Goal: Task Accomplishment & Management: Manage account settings

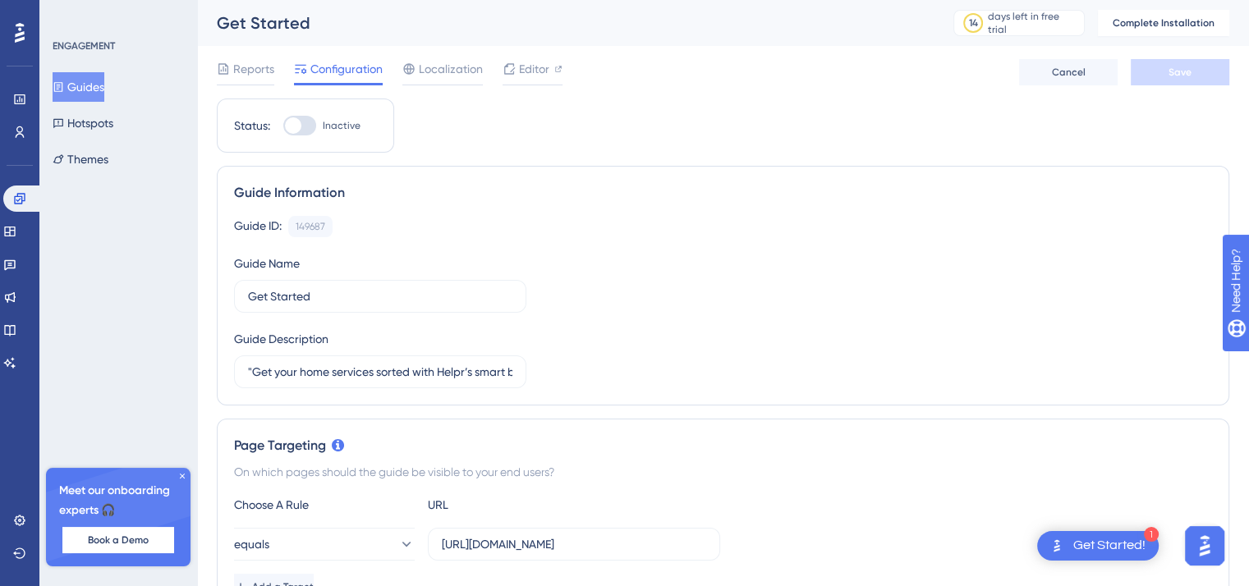
click at [296, 117] on div at bounding box center [293, 125] width 16 height 16
click at [283, 126] on input "Inactive" at bounding box center [282, 126] width 1 height 1
checkbox input "false"
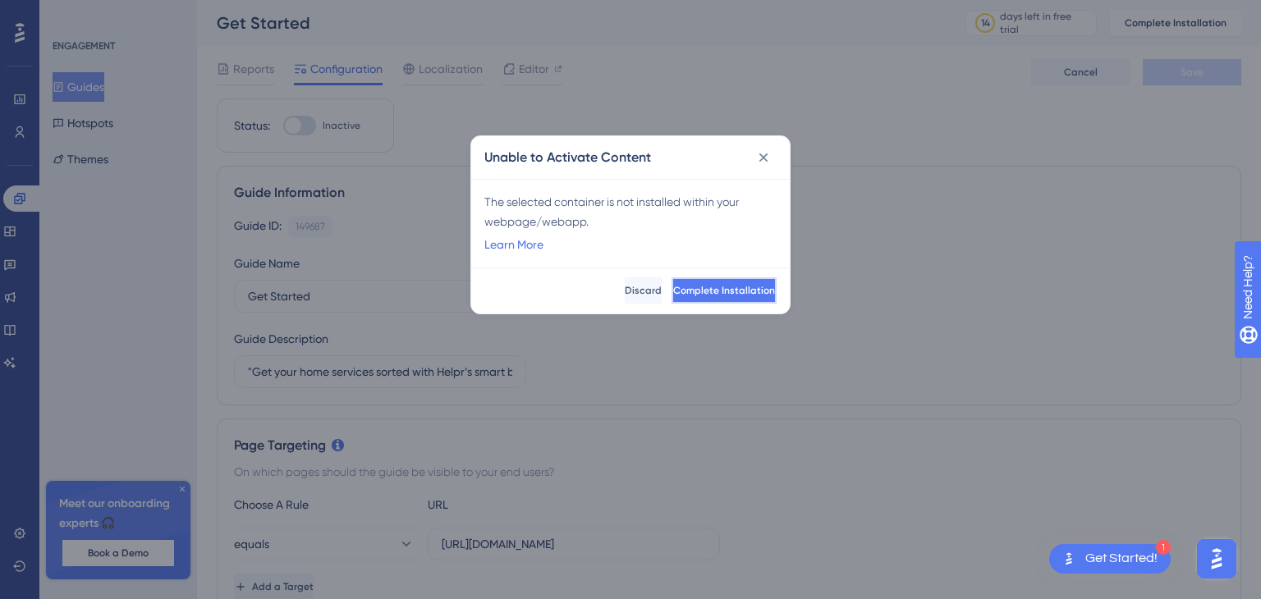
click at [698, 292] on span "Complete Installation" at bounding box center [724, 290] width 102 height 13
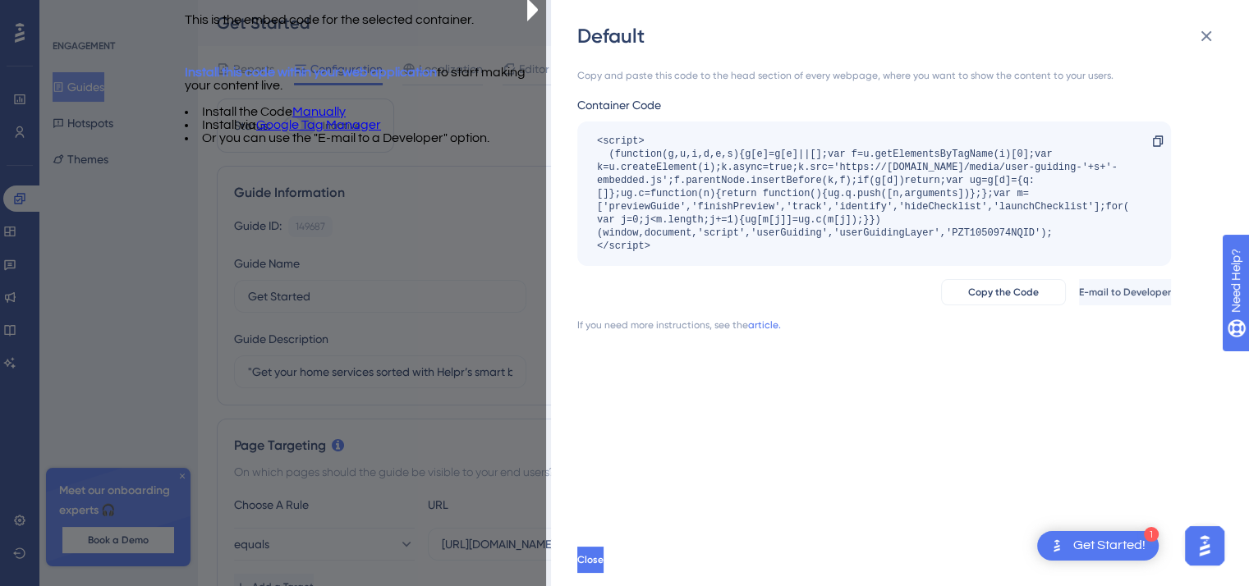
click at [380, 131] on link "Google Tag Manager" at bounding box center [317, 124] width 125 height 13
click at [1155, 140] on icon at bounding box center [1157, 141] width 13 height 13
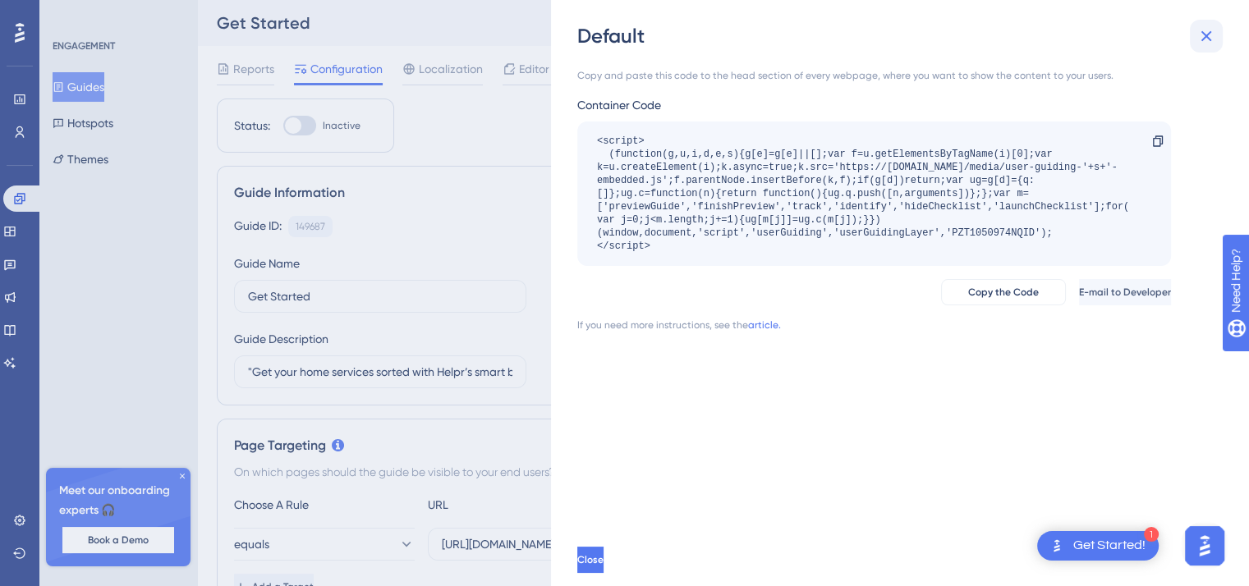
click at [1204, 39] on icon at bounding box center [1206, 36] width 20 height 20
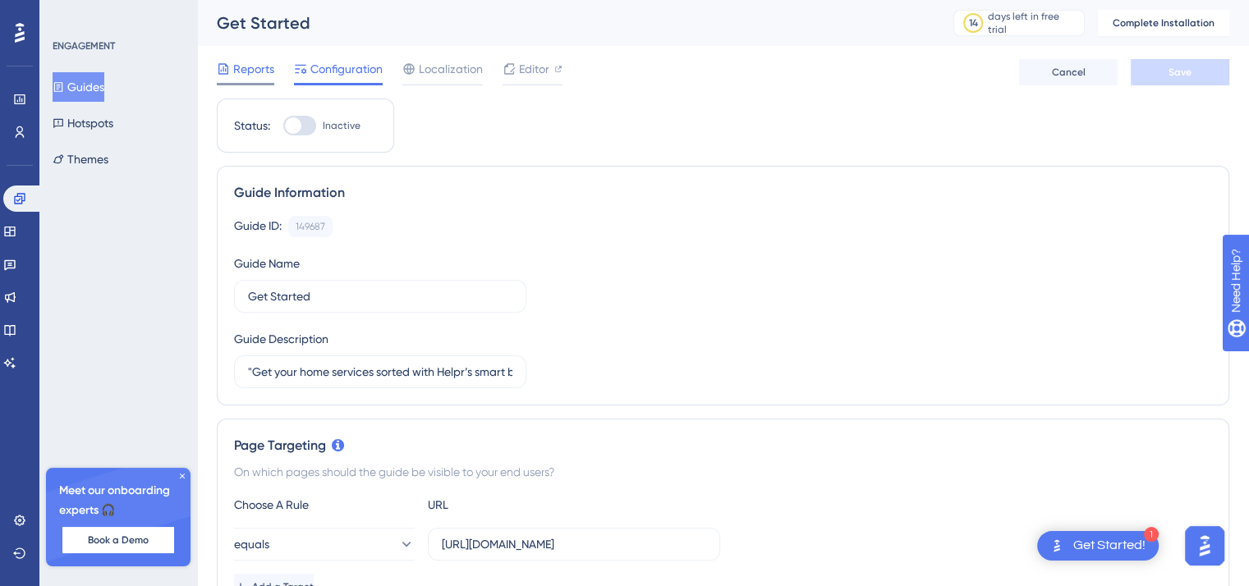
click at [255, 68] on span "Reports" at bounding box center [253, 69] width 41 height 20
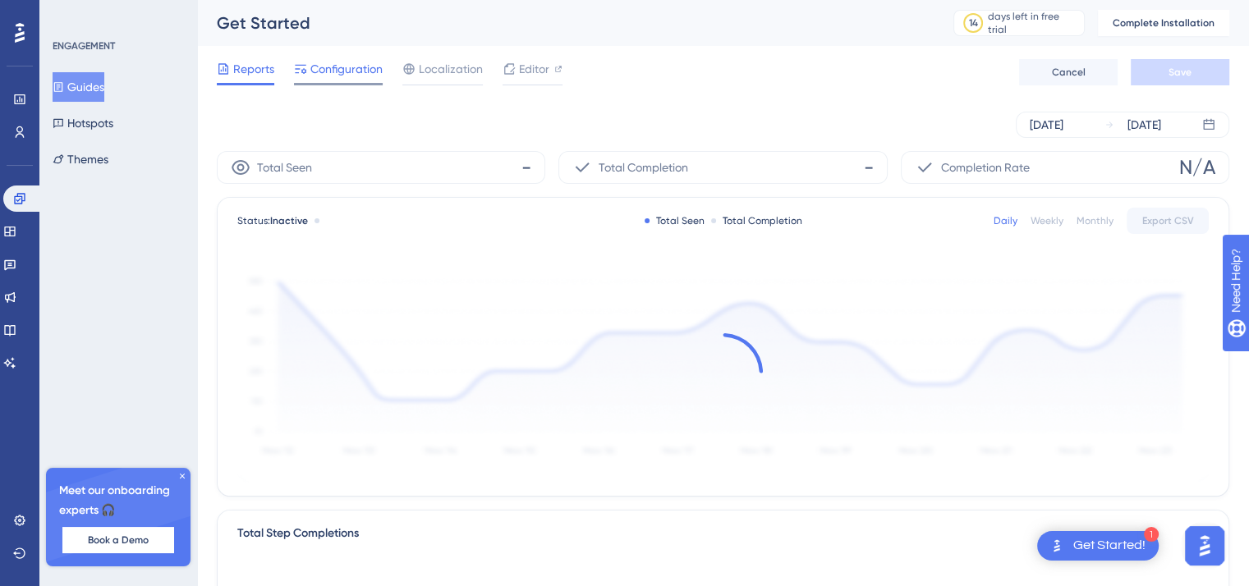
click at [321, 70] on span "Configuration" at bounding box center [346, 69] width 72 height 20
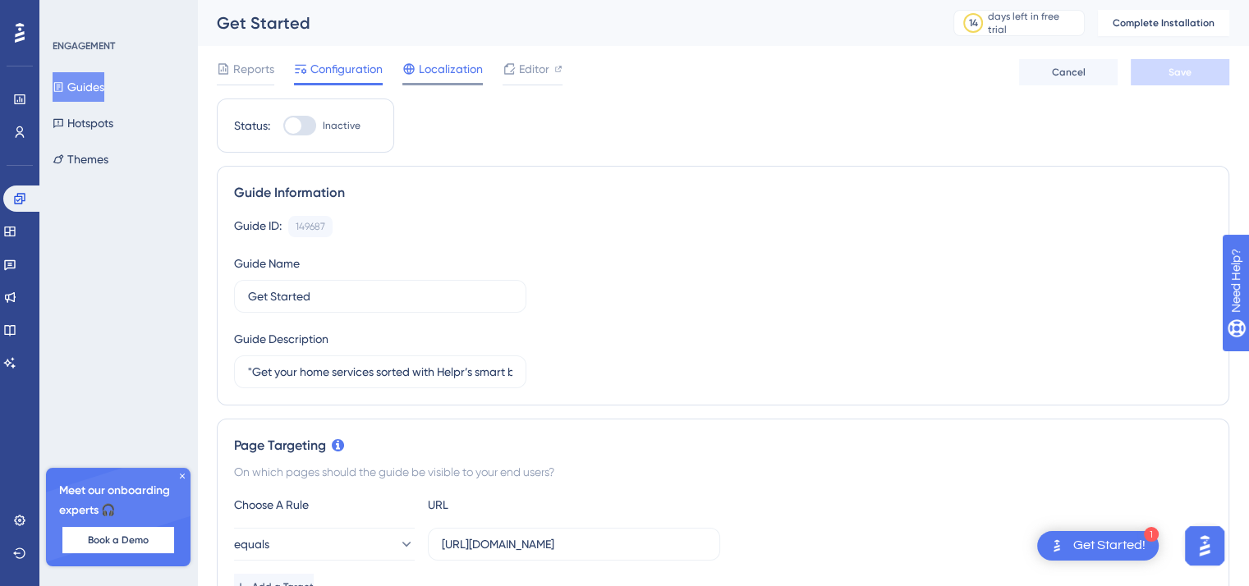
click at [436, 69] on span "Localization" at bounding box center [451, 69] width 64 height 20
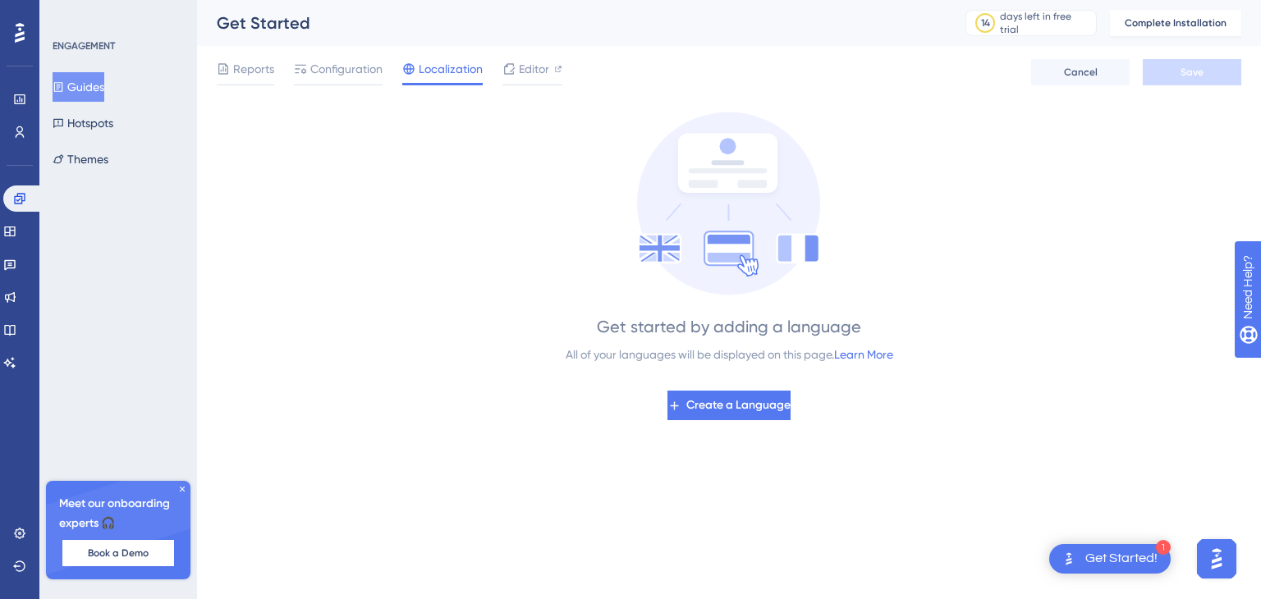
click at [493, 63] on div "Reports Configuration Localization Editor" at bounding box center [390, 72] width 346 height 26
click at [243, 67] on span "Reports" at bounding box center [253, 69] width 41 height 20
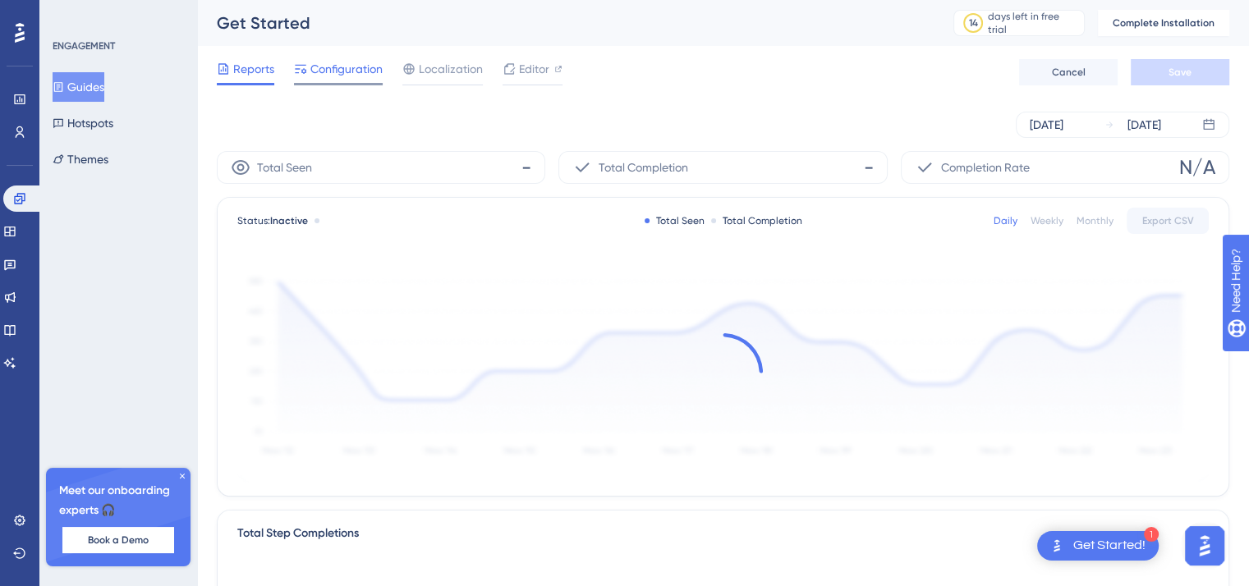
click at [338, 62] on span "Configuration" at bounding box center [346, 69] width 72 height 20
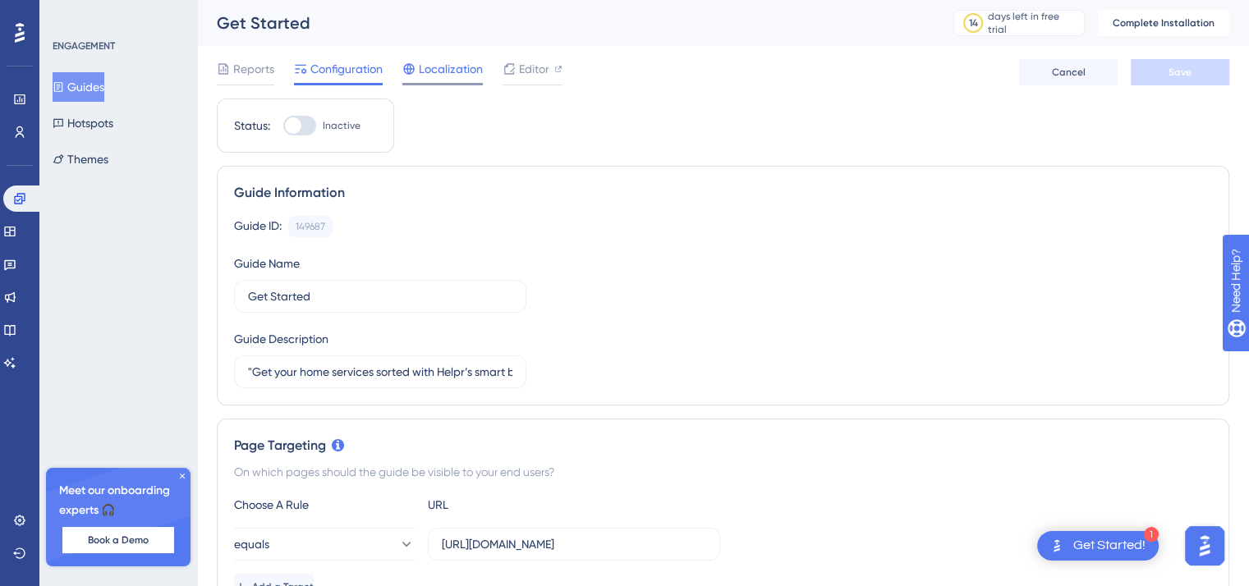
click at [448, 63] on span "Localization" at bounding box center [451, 69] width 64 height 20
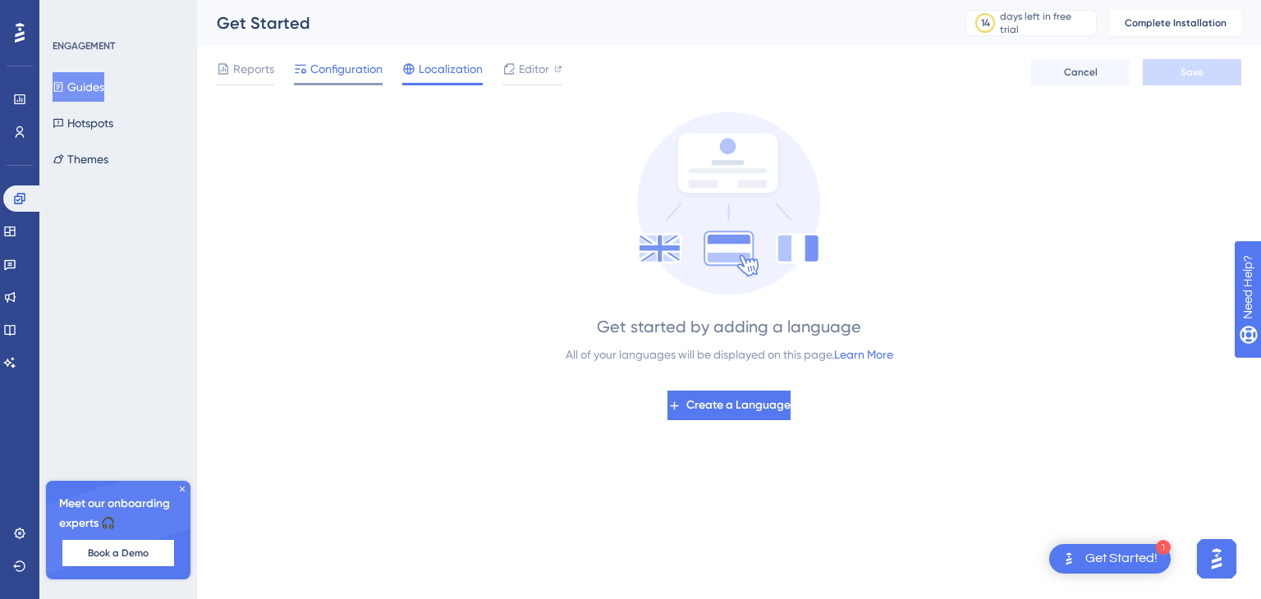
click at [364, 59] on span "Configuration" at bounding box center [346, 69] width 72 height 20
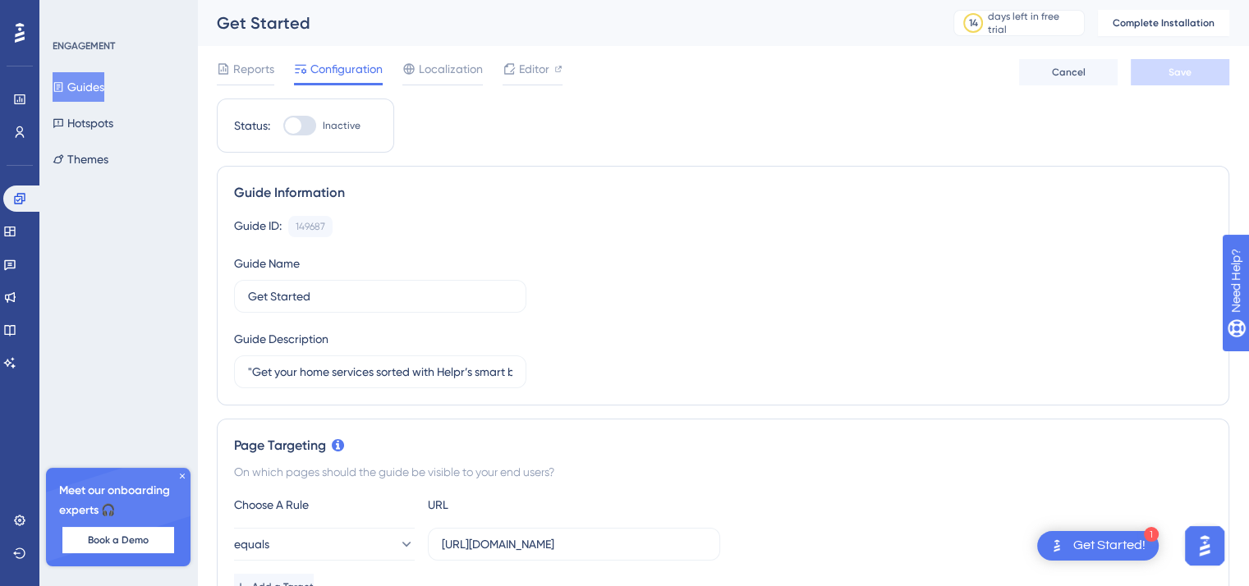
click at [312, 125] on div at bounding box center [299, 126] width 33 height 20
click at [283, 126] on input "Inactive" at bounding box center [282, 126] width 1 height 1
checkbox input "false"
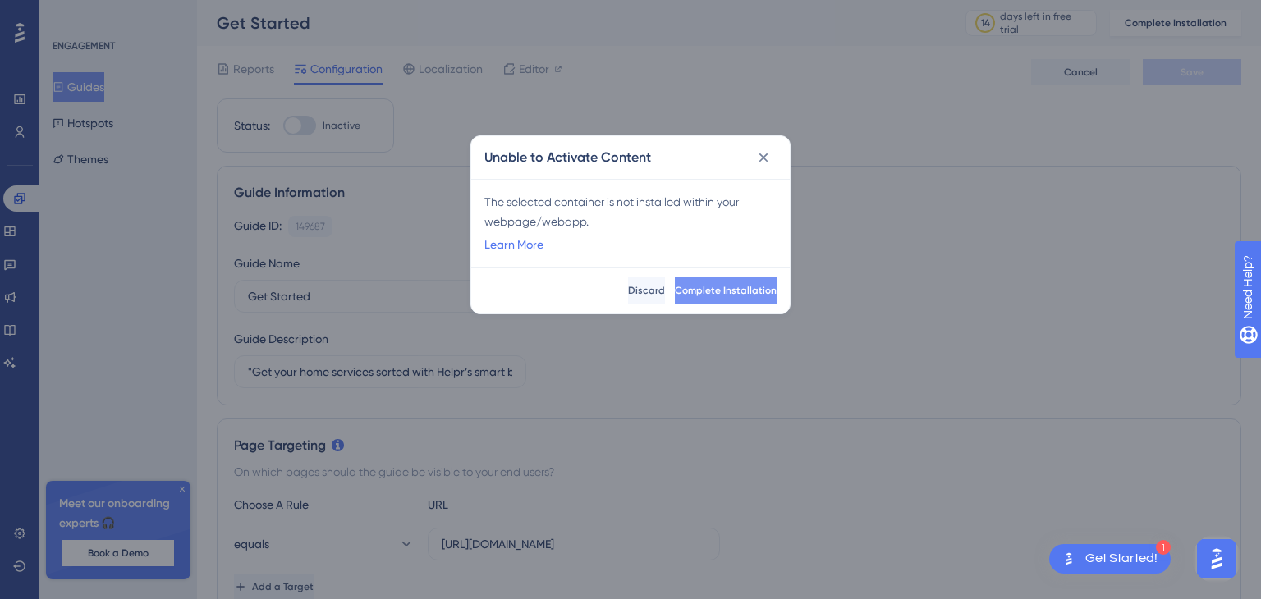
click at [696, 280] on button "Complete Installation" at bounding box center [726, 291] width 102 height 26
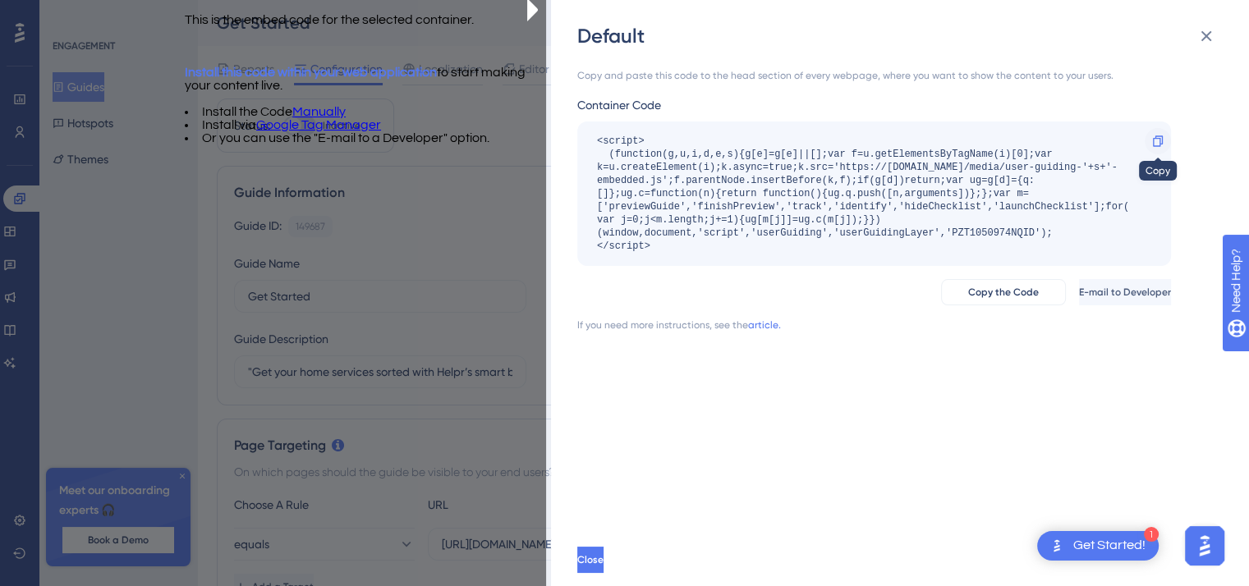
click at [1159, 132] on div at bounding box center [1158, 141] width 26 height 26
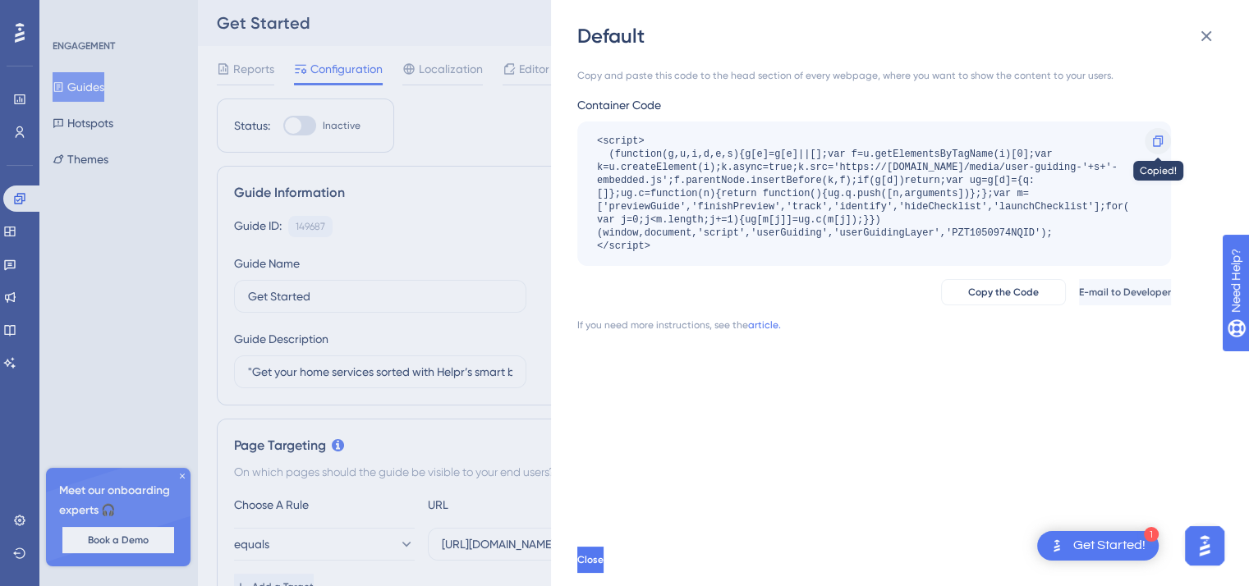
click at [1155, 144] on icon at bounding box center [1157, 141] width 13 height 13
